Goal: Information Seeking & Learning: Learn about a topic

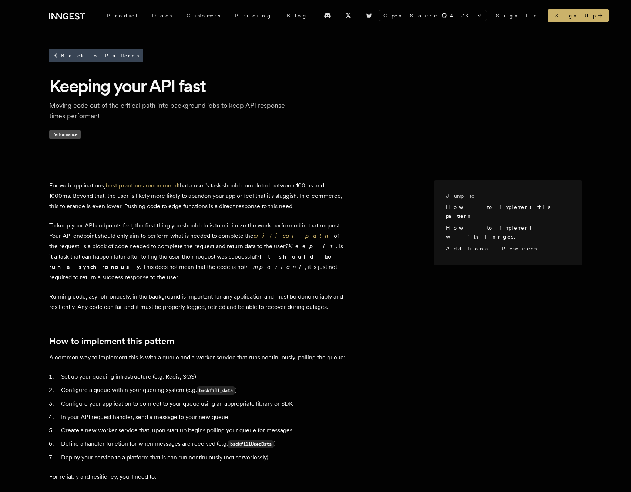
click at [243, 139] on div "Back to Patterns Keeping your API fast Moving code out of the critical path int…" at bounding box center [316, 99] width 592 height 137
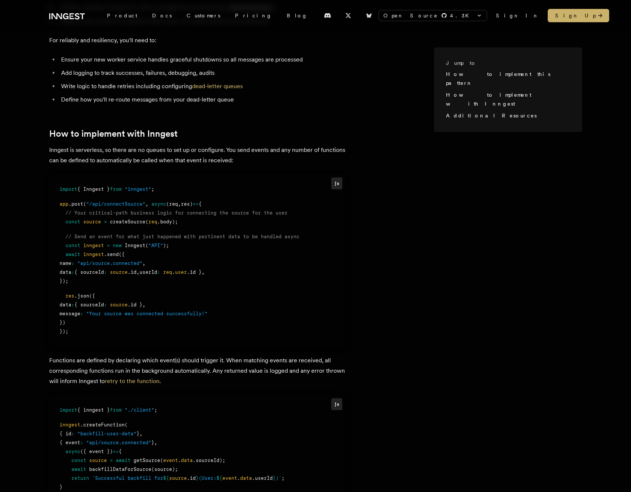
scroll to position [443, 0]
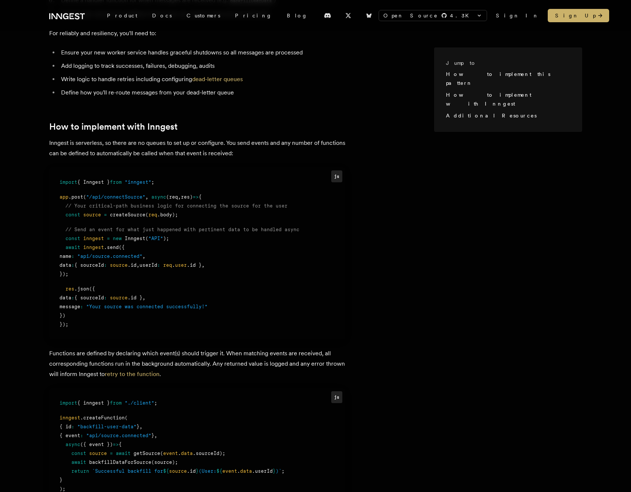
click at [193, 167] on pre "js import { Inngest } from "inngest" ; app .post ( "/api/connectSource" , async…" at bounding box center [197, 253] width 296 height 172
click at [194, 155] on article "For web applications, best practices recommend that a user's task should comple…" at bounding box center [241, 170] width 385 height 866
click at [197, 153] on article "For web applications, best practices recommend that a user's task should comple…" at bounding box center [241, 170] width 385 height 866
click at [208, 167] on pre "js import { Inngest } from "inngest" ; app .post ( "/api/connectSource" , async…" at bounding box center [197, 253] width 296 height 172
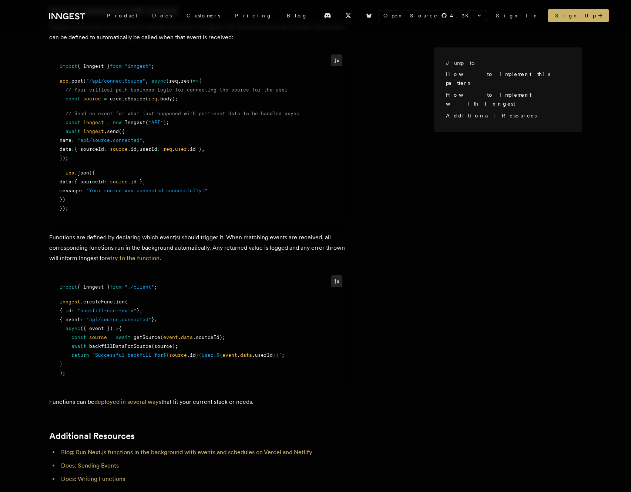
scroll to position [574, 0]
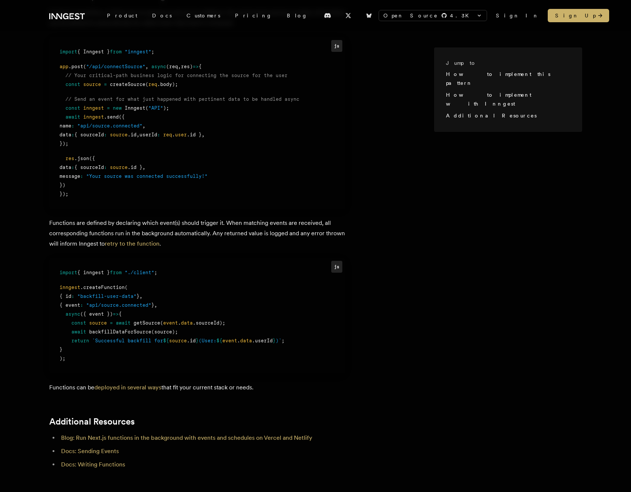
click at [165, 197] on pre "js import { Inngest } from "inngest" ; app .post ( "/api/connectSource" , async…" at bounding box center [197, 123] width 296 height 172
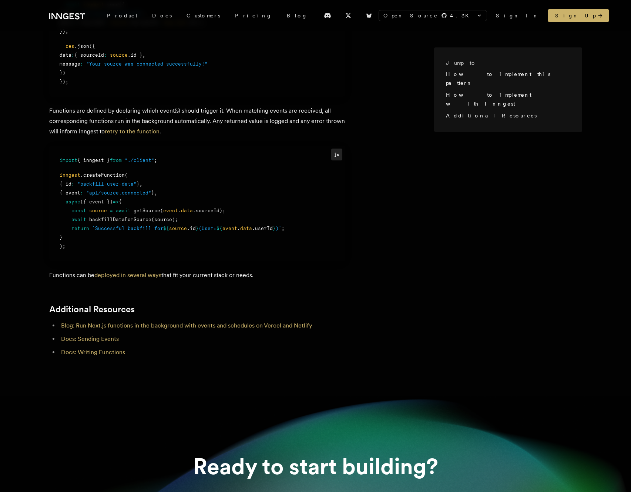
scroll to position [687, 0]
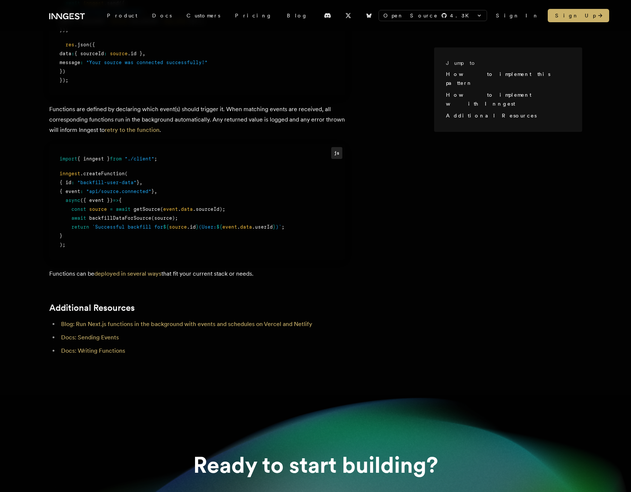
click at [235, 240] on div ");" at bounding box center [197, 244] width 275 height 9
click at [160, 332] on li "Docs: Sending Events" at bounding box center [202, 337] width 287 height 10
click at [202, 332] on li "Docs: Sending Events" at bounding box center [202, 337] width 287 height 10
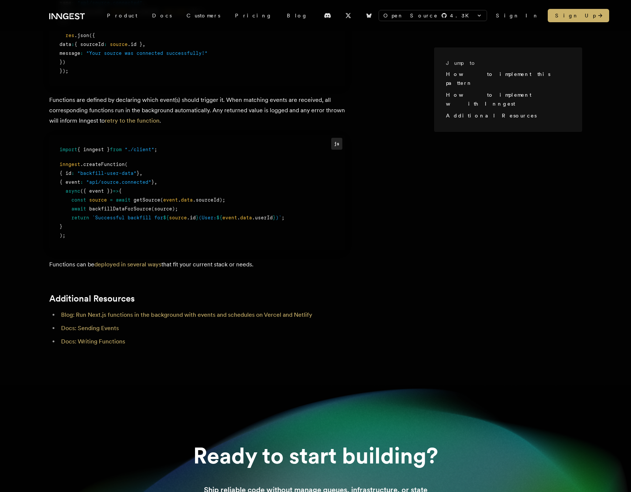
scroll to position [697, 0]
click at [114, 337] on link "Docs: Writing Functions" at bounding box center [93, 340] width 64 height 7
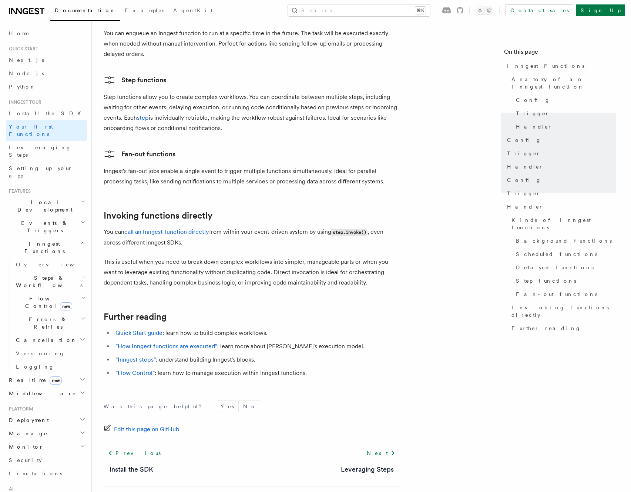
scroll to position [1323, 0]
click at [137, 355] on link ""Inngest steps"" at bounding box center [136, 358] width 40 height 7
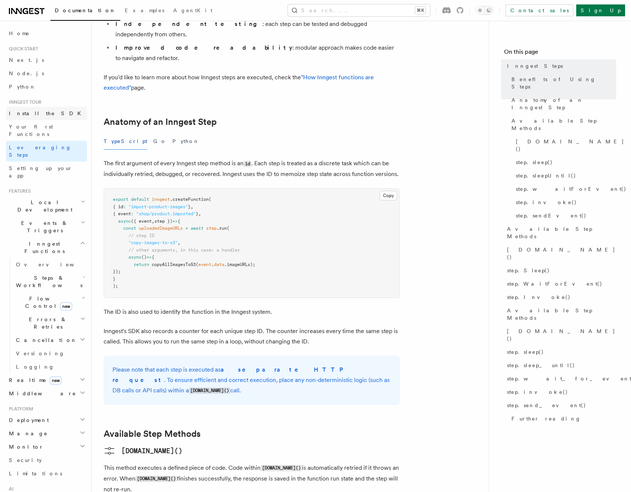
scroll to position [297, 0]
